Goal: Task Accomplishment & Management: Use online tool/utility

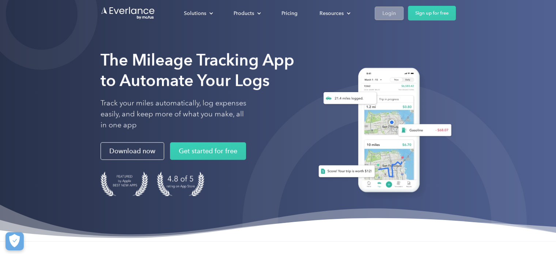
click at [383, 14] on div "Login" at bounding box center [390, 13] width 14 height 9
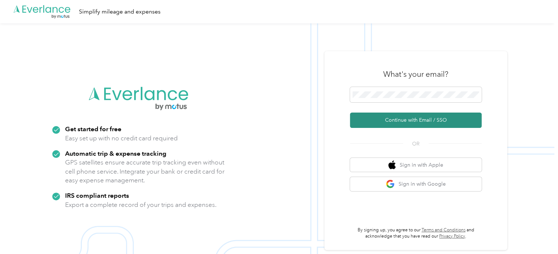
click at [400, 121] on button "Continue with Email / SSO" at bounding box center [416, 120] width 132 height 15
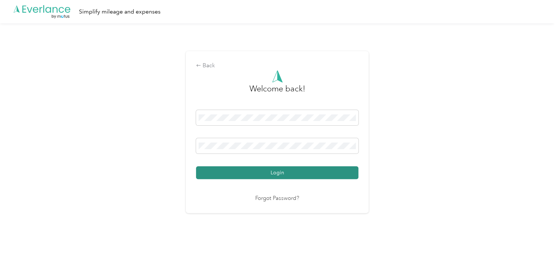
click at [256, 170] on button "Login" at bounding box center [277, 172] width 162 height 13
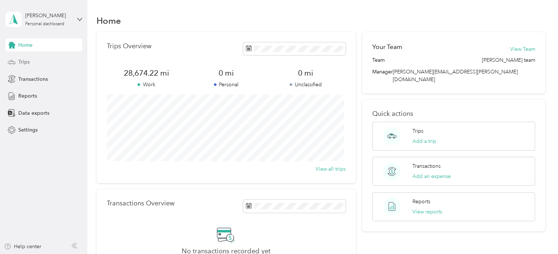
click at [20, 65] on span "Trips" at bounding box center [23, 62] width 11 height 8
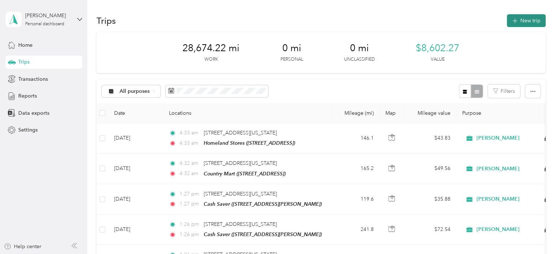
click at [527, 20] on button "New trip" at bounding box center [526, 20] width 39 height 13
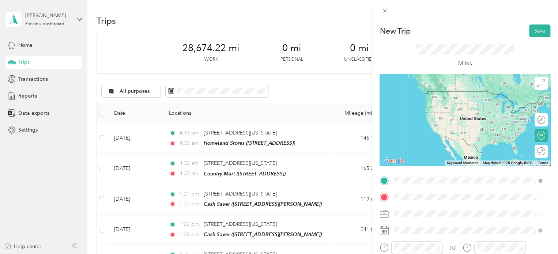
click at [451, 95] on span "[STREET_ADDRESS][US_STATE][US_STATE]" at bounding box center [458, 91] width 100 height 7
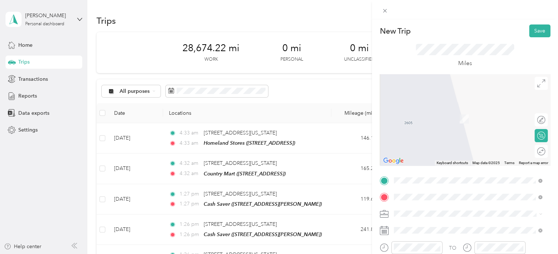
click at [471, 145] on div "TEAM Homeland Stores [STREET_ADDRESS][PERSON_NAME]" at bounding box center [451, 145] width 87 height 18
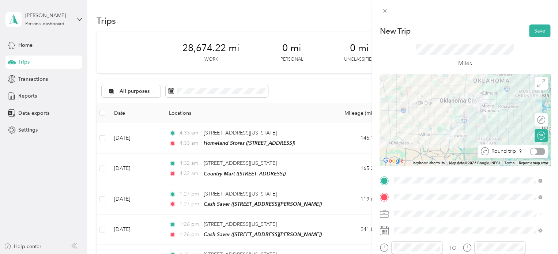
click at [534, 153] on div at bounding box center [537, 152] width 15 height 8
click at [534, 29] on button "Save" at bounding box center [539, 31] width 21 height 13
